Goal: Information Seeking & Learning: Learn about a topic

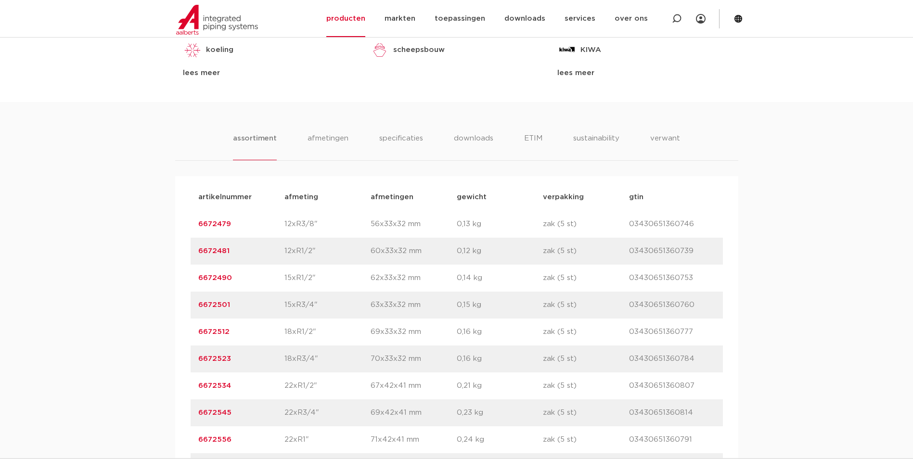
scroll to position [770, 0]
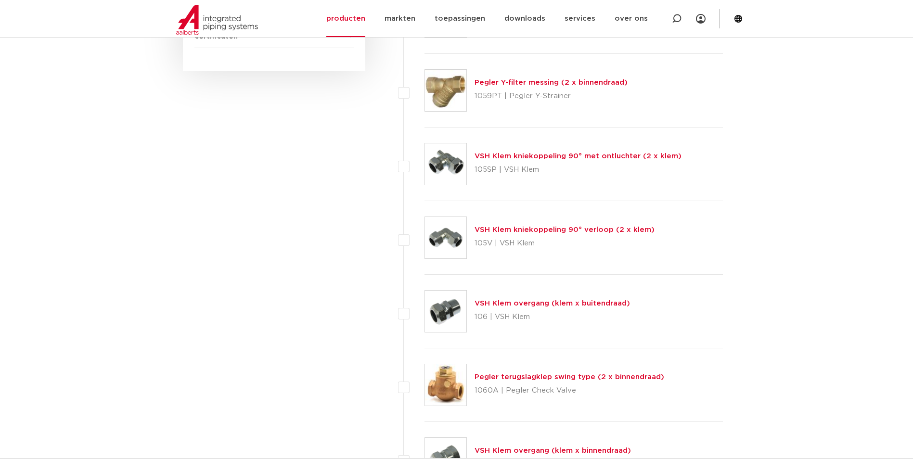
scroll to position [743, 0]
